Goal: Task Accomplishment & Management: Manage account settings

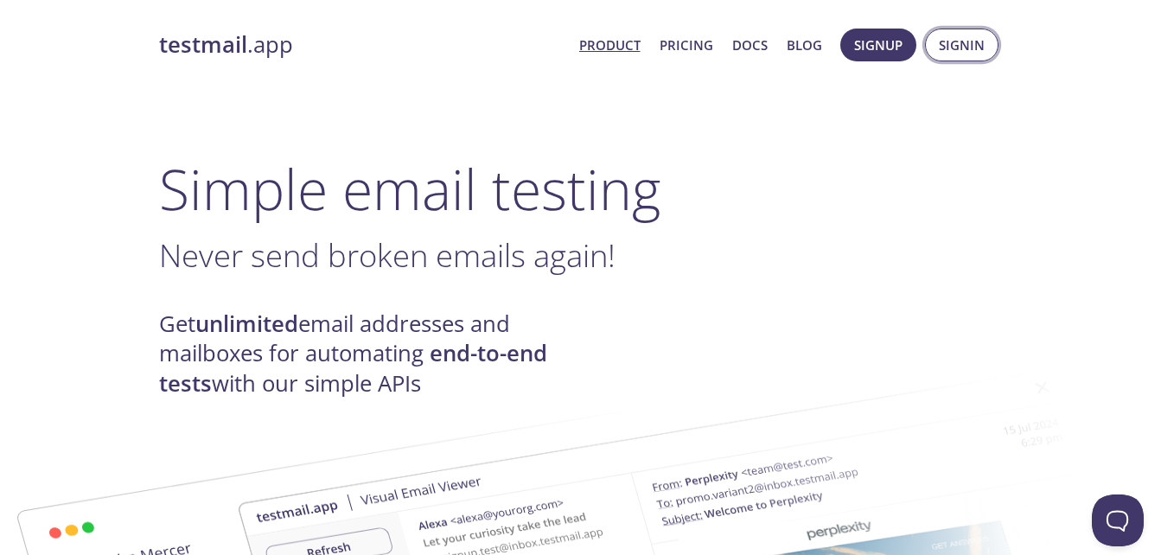
click at [973, 36] on span "Signin" at bounding box center [962, 45] width 46 height 22
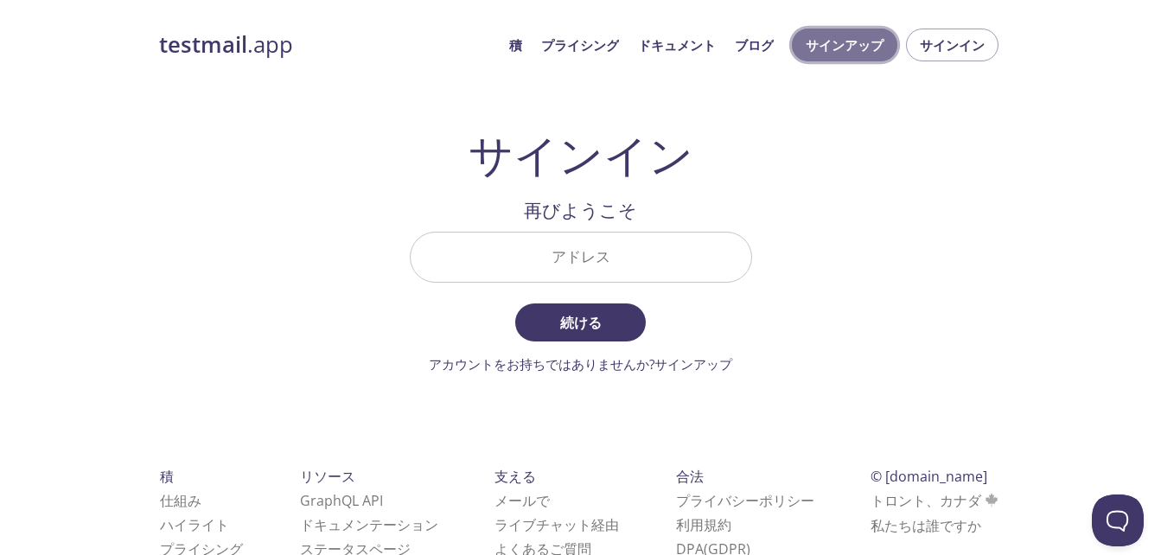
click at [845, 41] on span "サインアップ" at bounding box center [845, 45] width 78 height 22
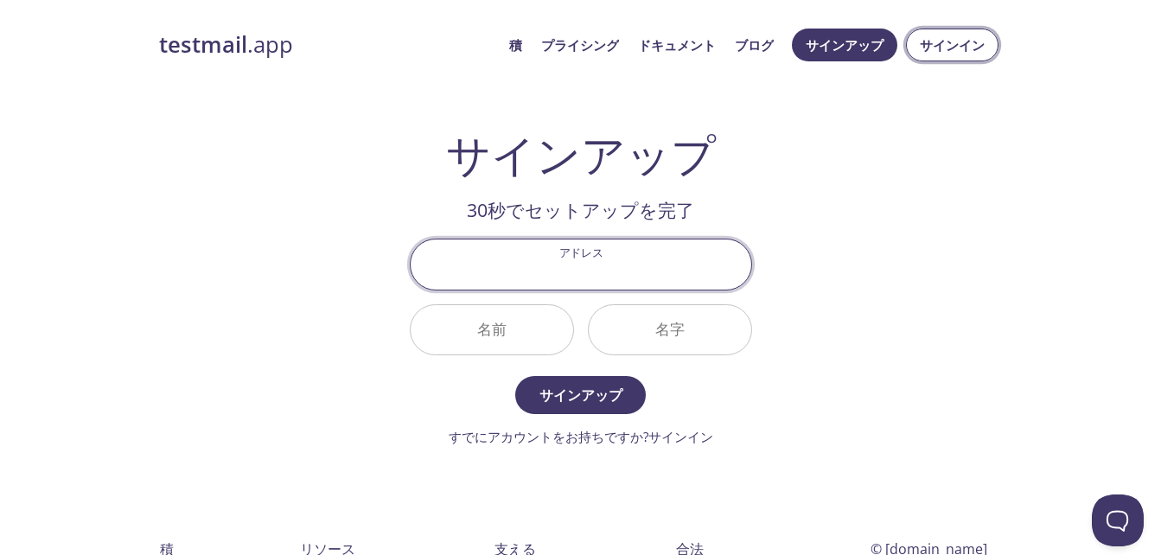
click at [943, 50] on span "サインイン" at bounding box center [952, 45] width 65 height 22
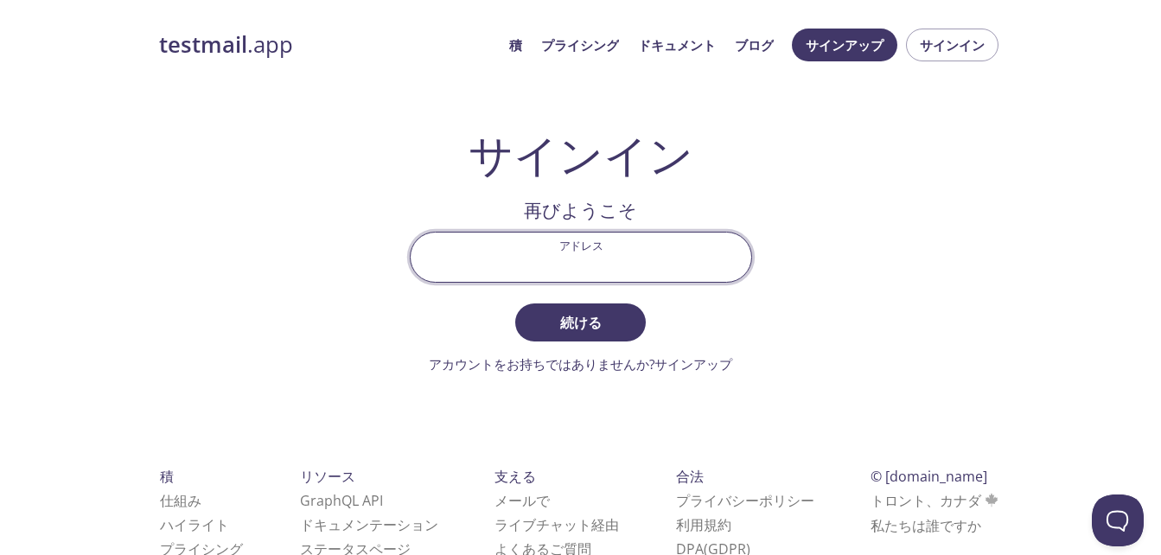
click at [564, 272] on input "アドレス" at bounding box center [581, 257] width 341 height 49
type input "[EMAIL_ADDRESS][DOMAIN_NAME]"
click at [548, 314] on span "続ける" at bounding box center [580, 322] width 92 height 24
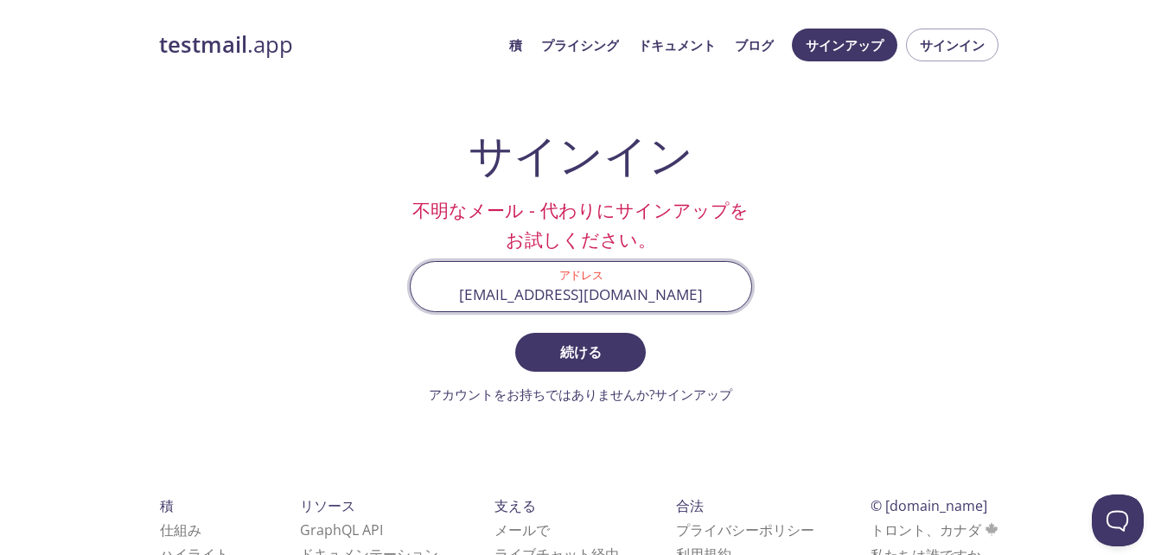
click at [615, 290] on input "[EMAIL_ADDRESS][DOMAIN_NAME]" at bounding box center [581, 286] width 341 height 49
